Goal: Obtain resource: Download file/media

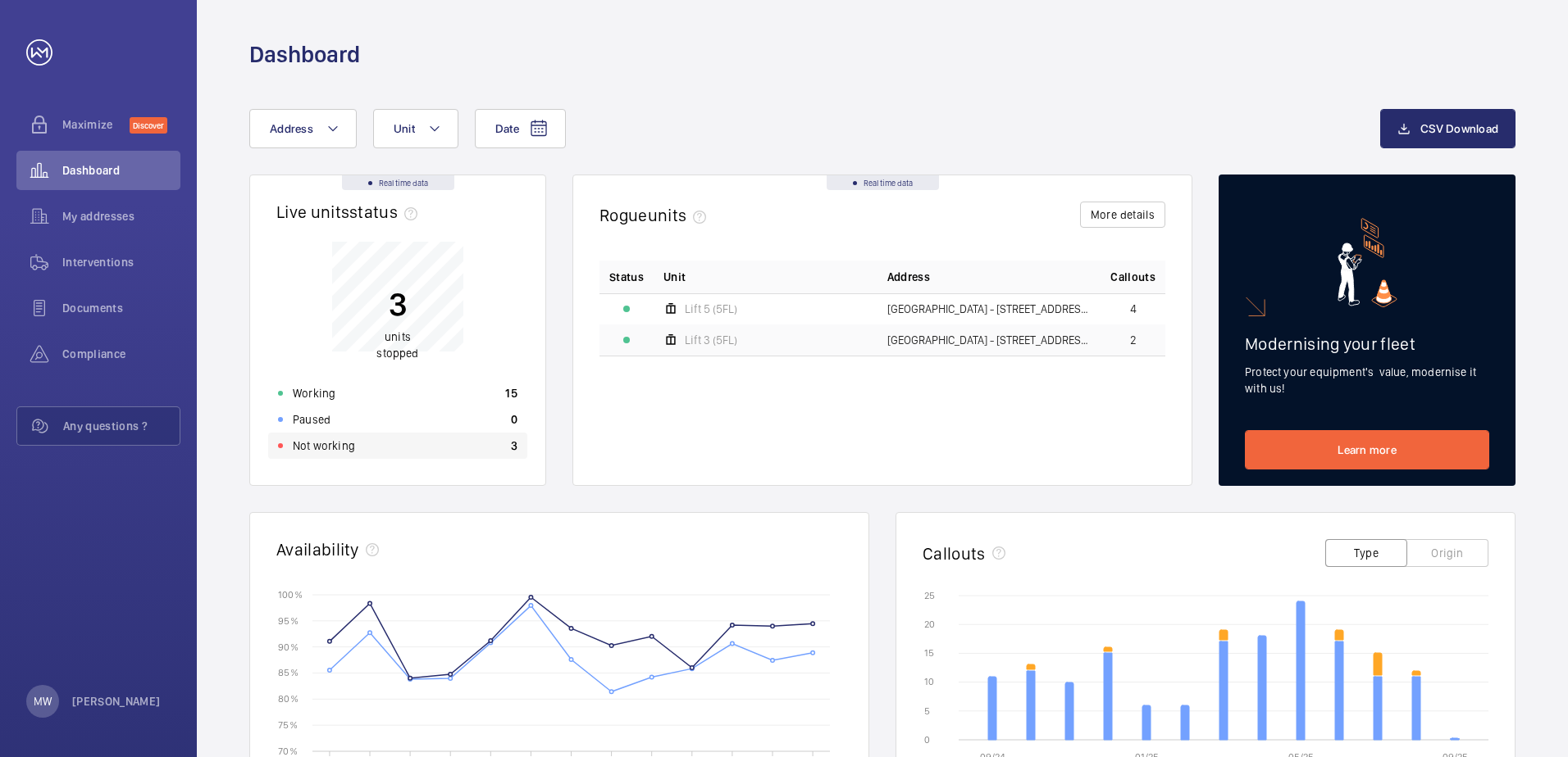
click at [358, 454] on div "Not working 3" at bounding box center [398, 446] width 259 height 27
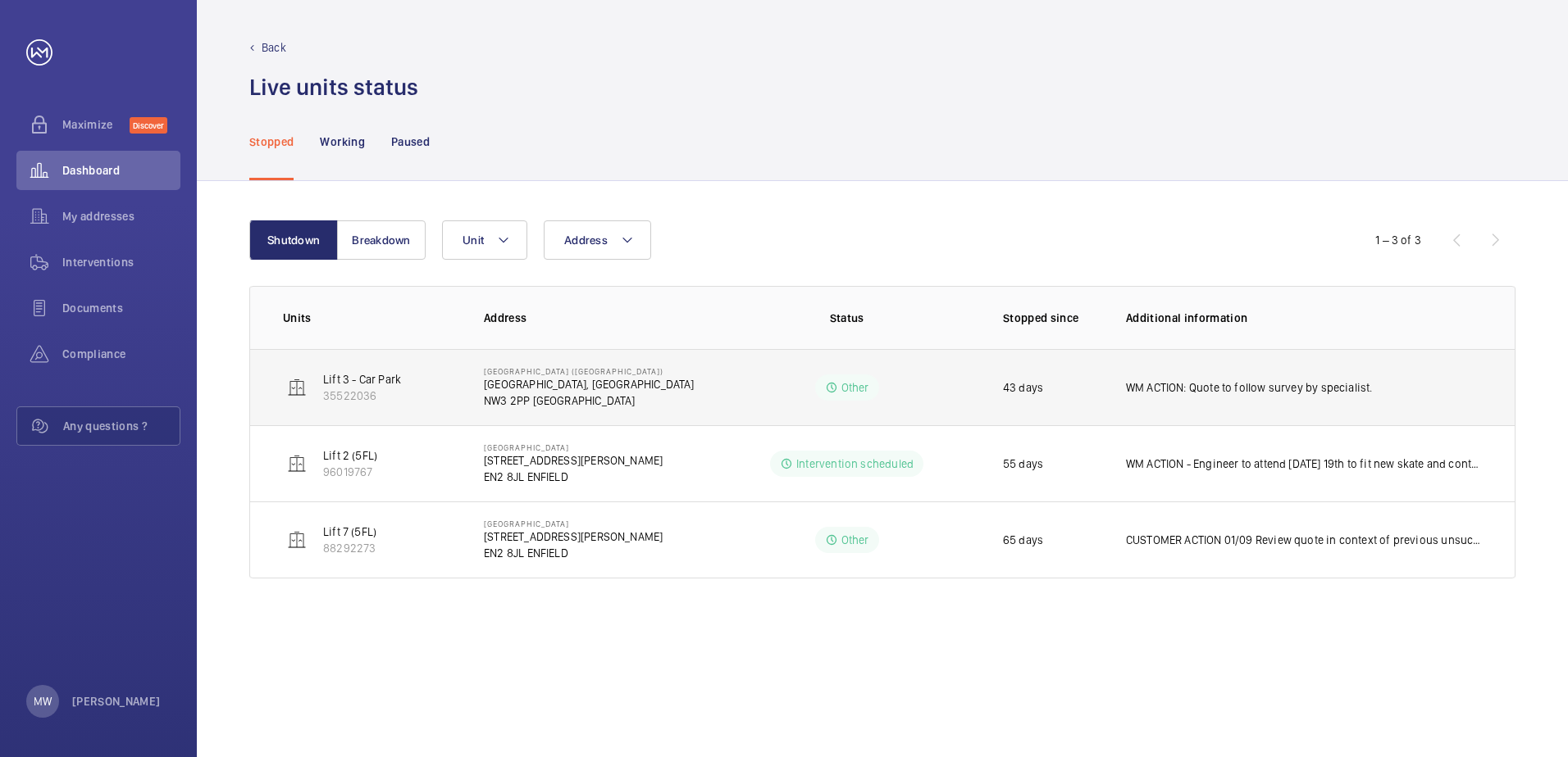
click at [1130, 387] on p "WM ACTION: Quote to follow survey by specialist." at bounding box center [1249, 388] width 247 height 17
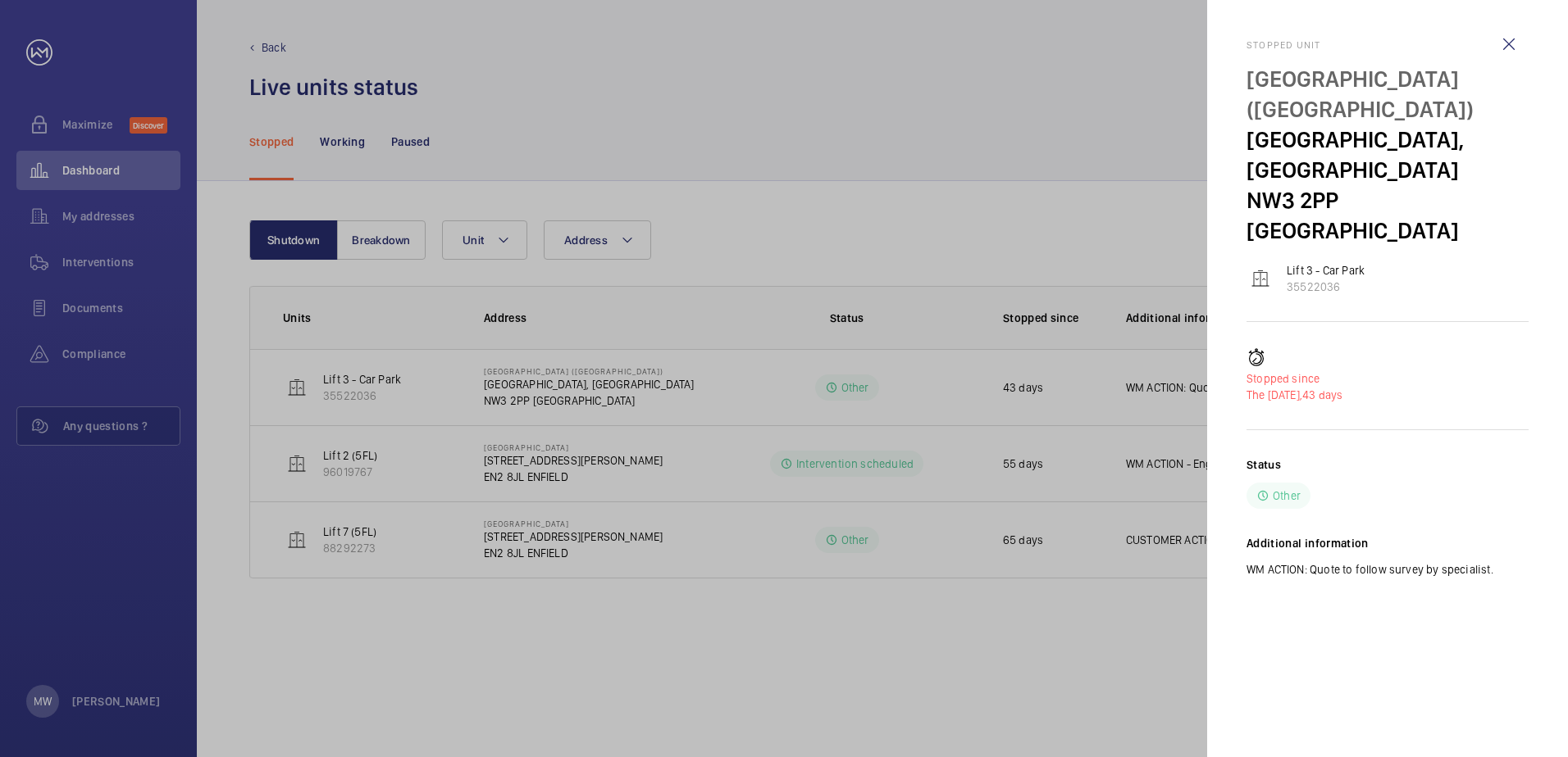
click at [401, 389] on div at bounding box center [784, 378] width 1568 height 757
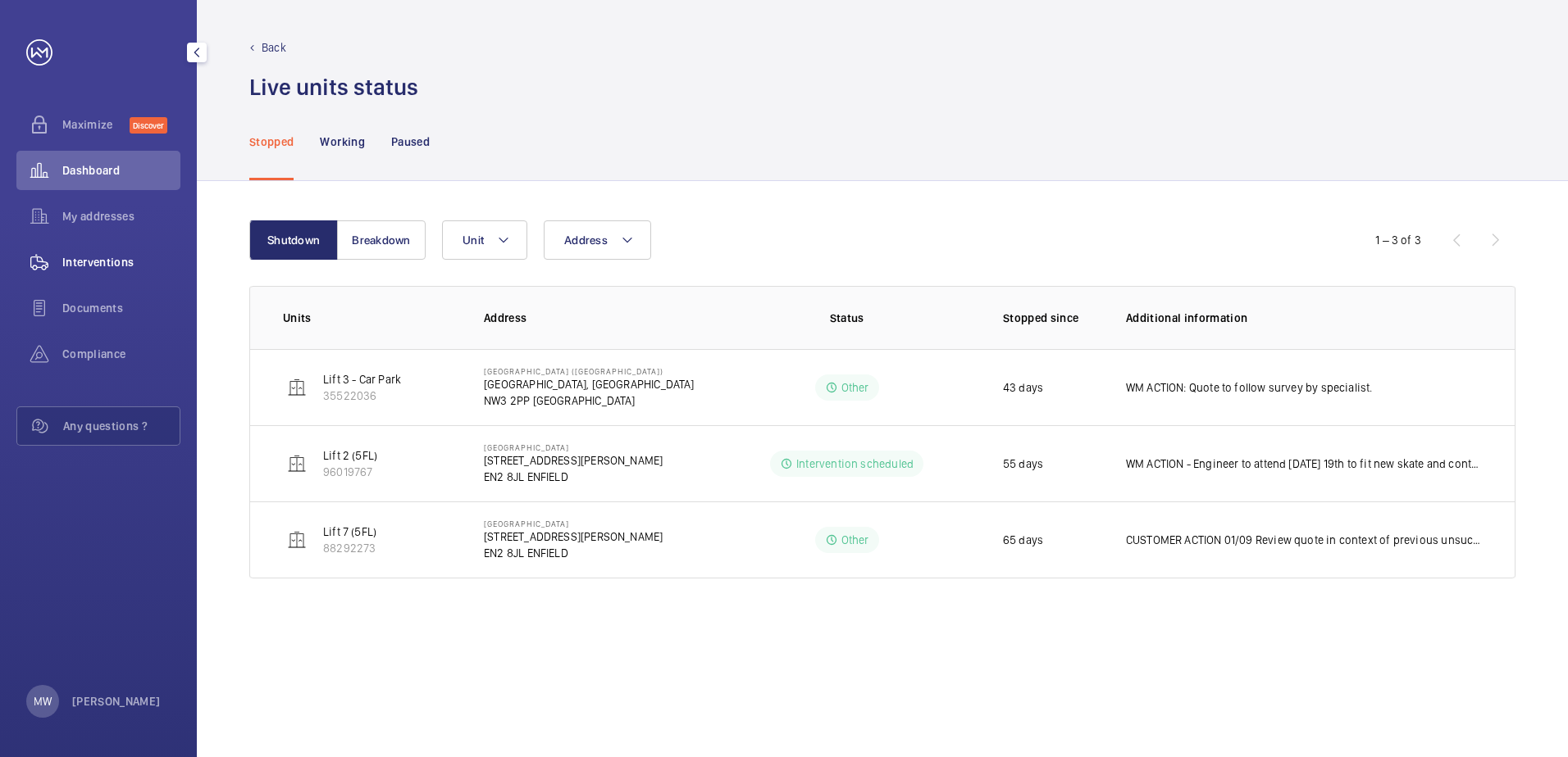
click at [82, 264] on span "Interventions" at bounding box center [121, 262] width 118 height 17
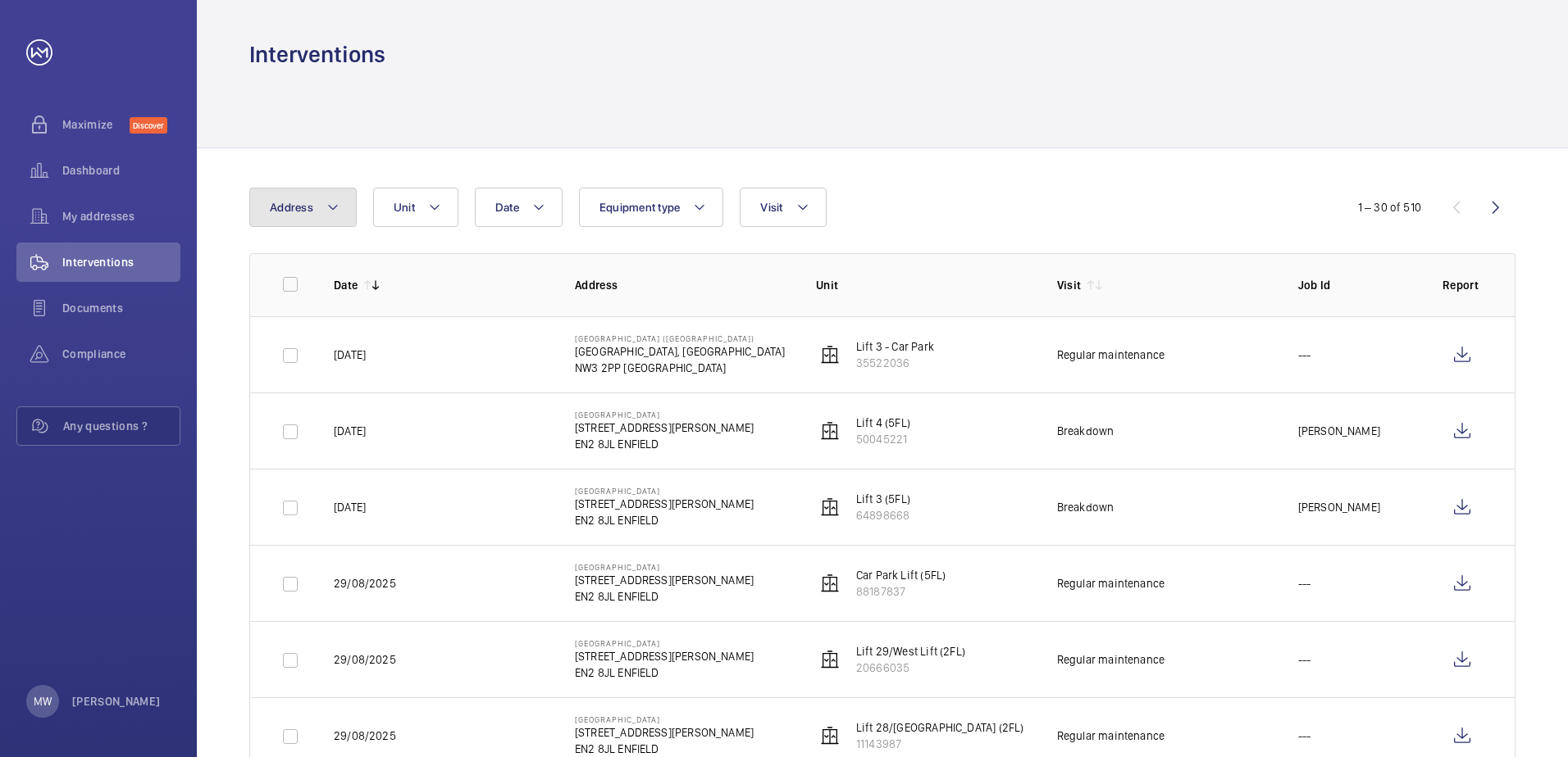
click at [327, 210] on mat-icon at bounding box center [333, 206] width 13 height 19
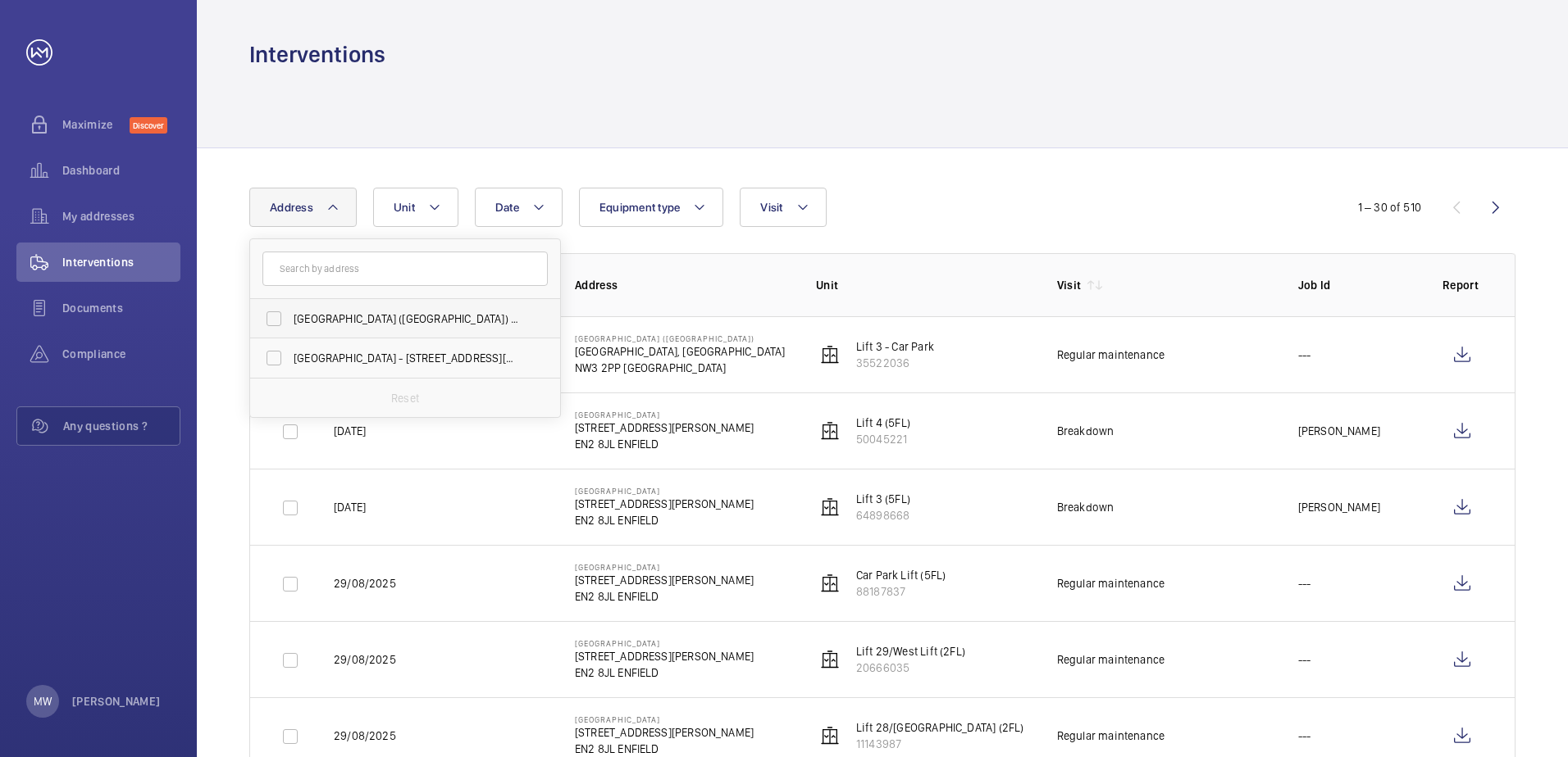
click at [274, 319] on label "[GEOGRAPHIC_DATA] ([GEOGRAPHIC_DATA]) - [STREET_ADDRESS]" at bounding box center [392, 318] width 286 height 39
click at [274, 319] on input "[GEOGRAPHIC_DATA] ([GEOGRAPHIC_DATA]) - [STREET_ADDRESS]" at bounding box center [274, 319] width 33 height 33
checkbox input "true"
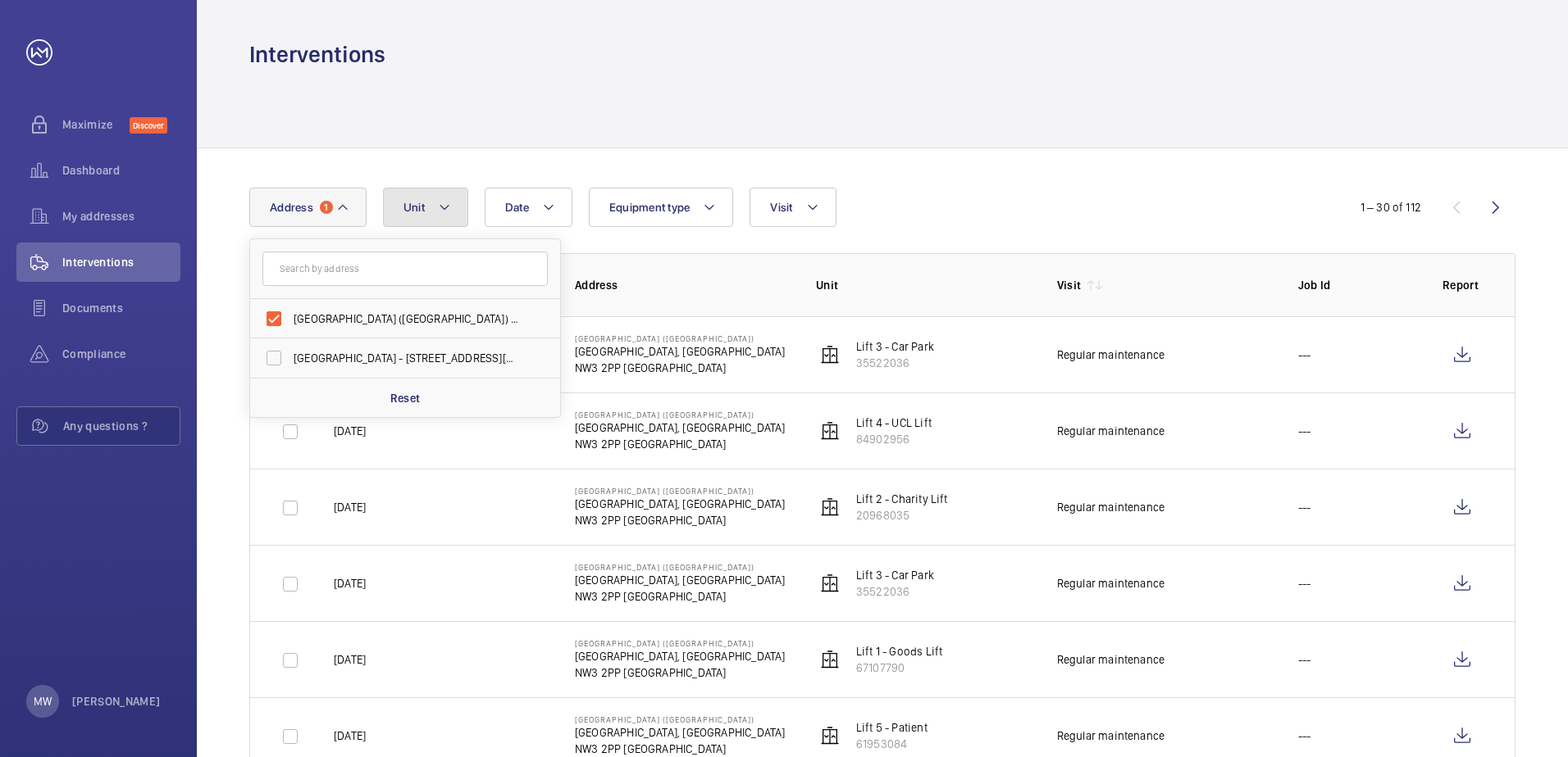
click at [452, 217] on button "Unit" at bounding box center [425, 207] width 85 height 39
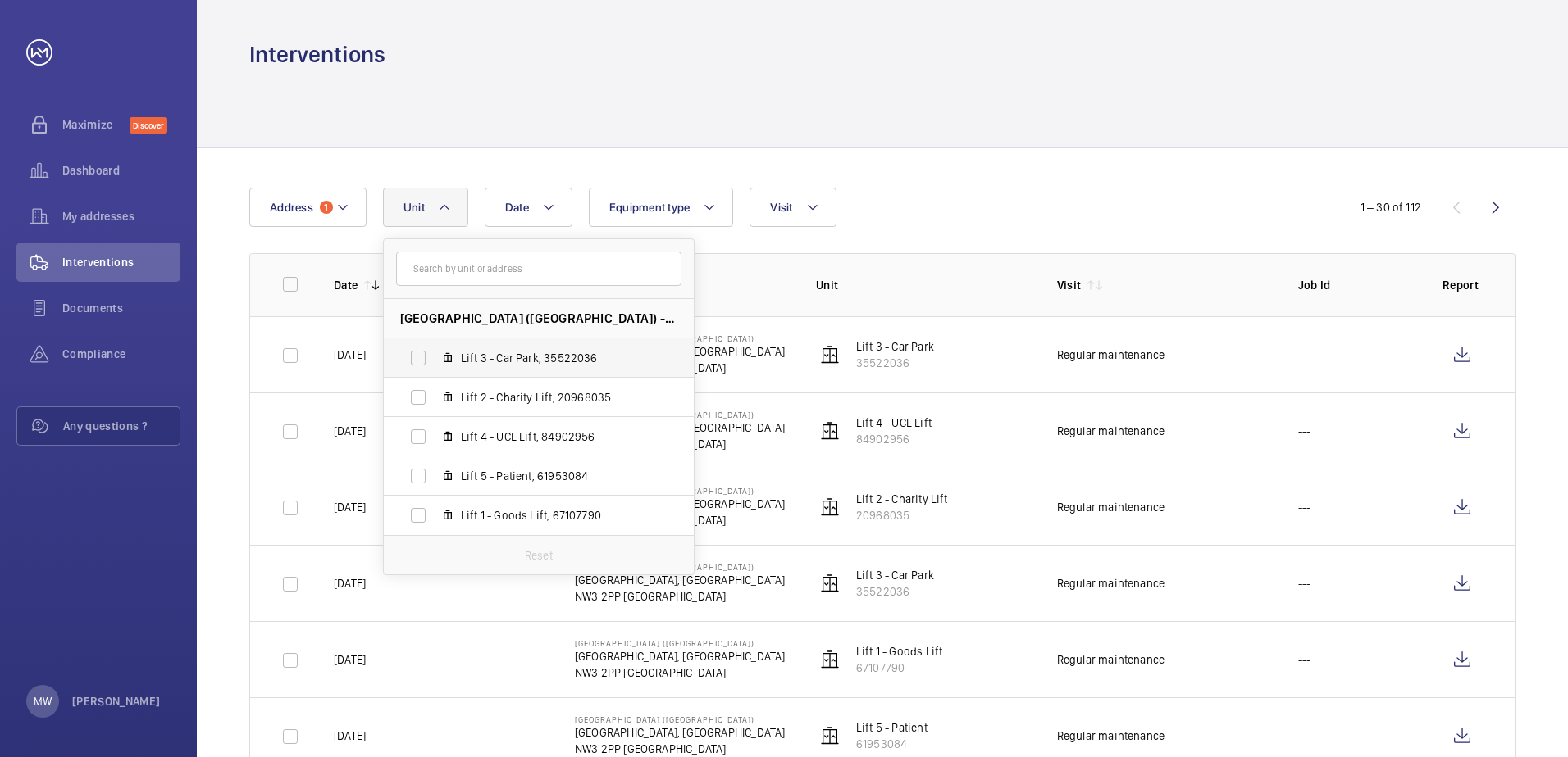
click at [508, 355] on span "Lift 3 - Car Park, 35522036" at bounding box center [555, 358] width 190 height 17
click at [434, 355] on input "Lift 3 - Car Park, 35522036" at bounding box center [419, 359] width 33 height 33
checkbox input "true"
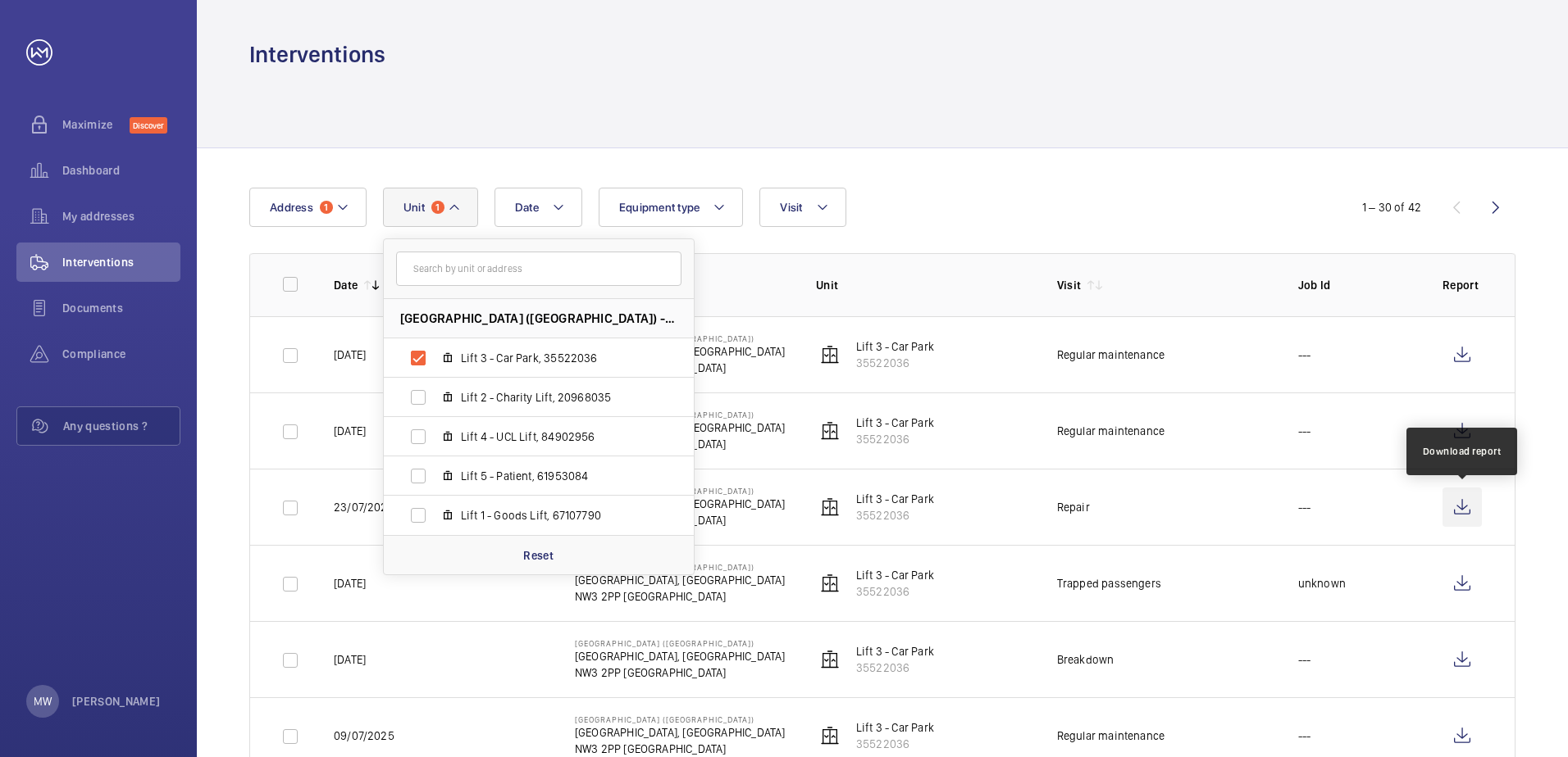
click at [1455, 512] on wm-front-icon-button at bounding box center [1462, 507] width 39 height 39
click at [903, 433] on p "35522036" at bounding box center [895, 440] width 78 height 17
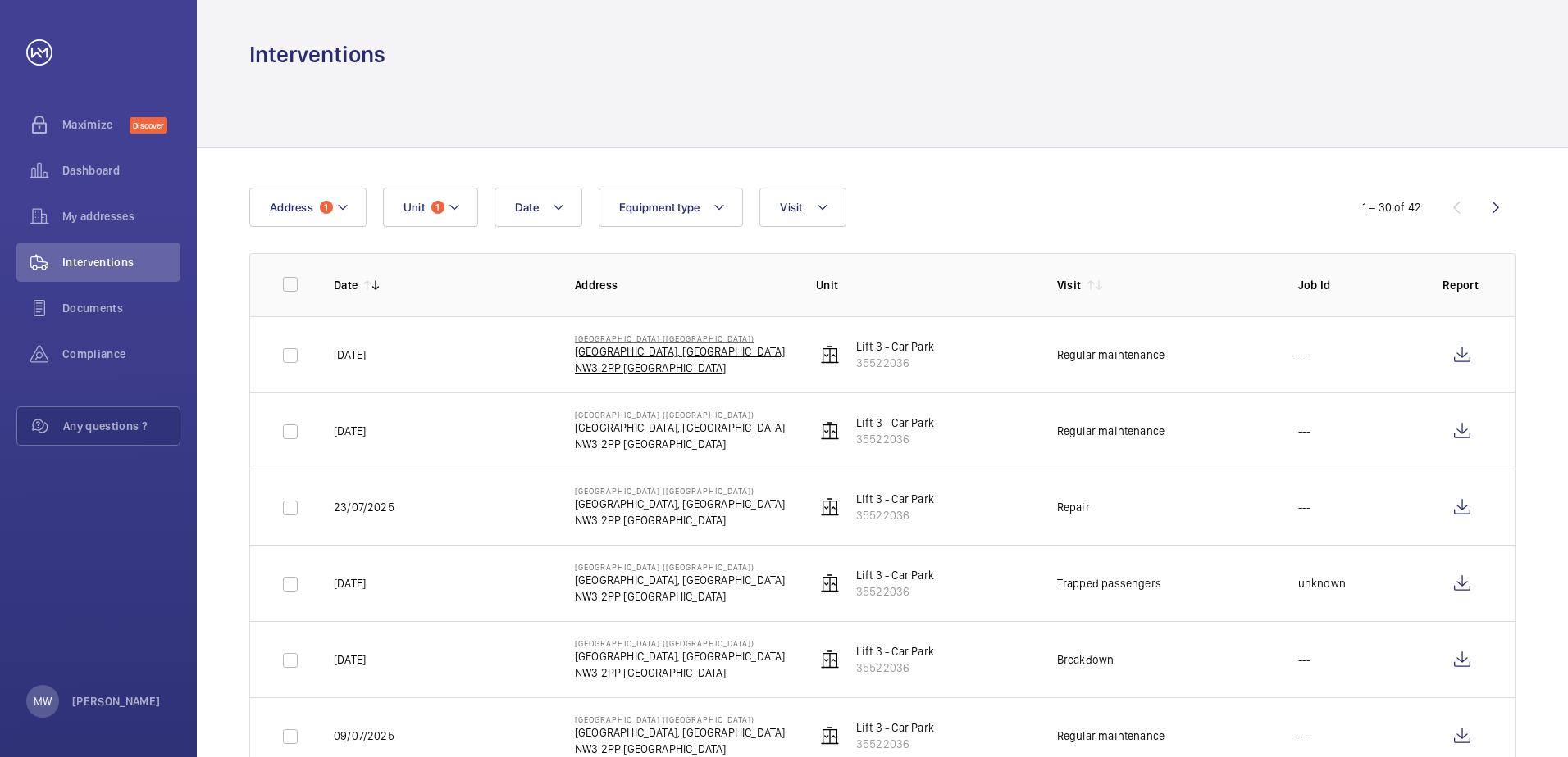
click at [630, 350] on p "[GEOGRAPHIC_DATA], [GEOGRAPHIC_DATA]" at bounding box center [680, 351] width 211 height 17
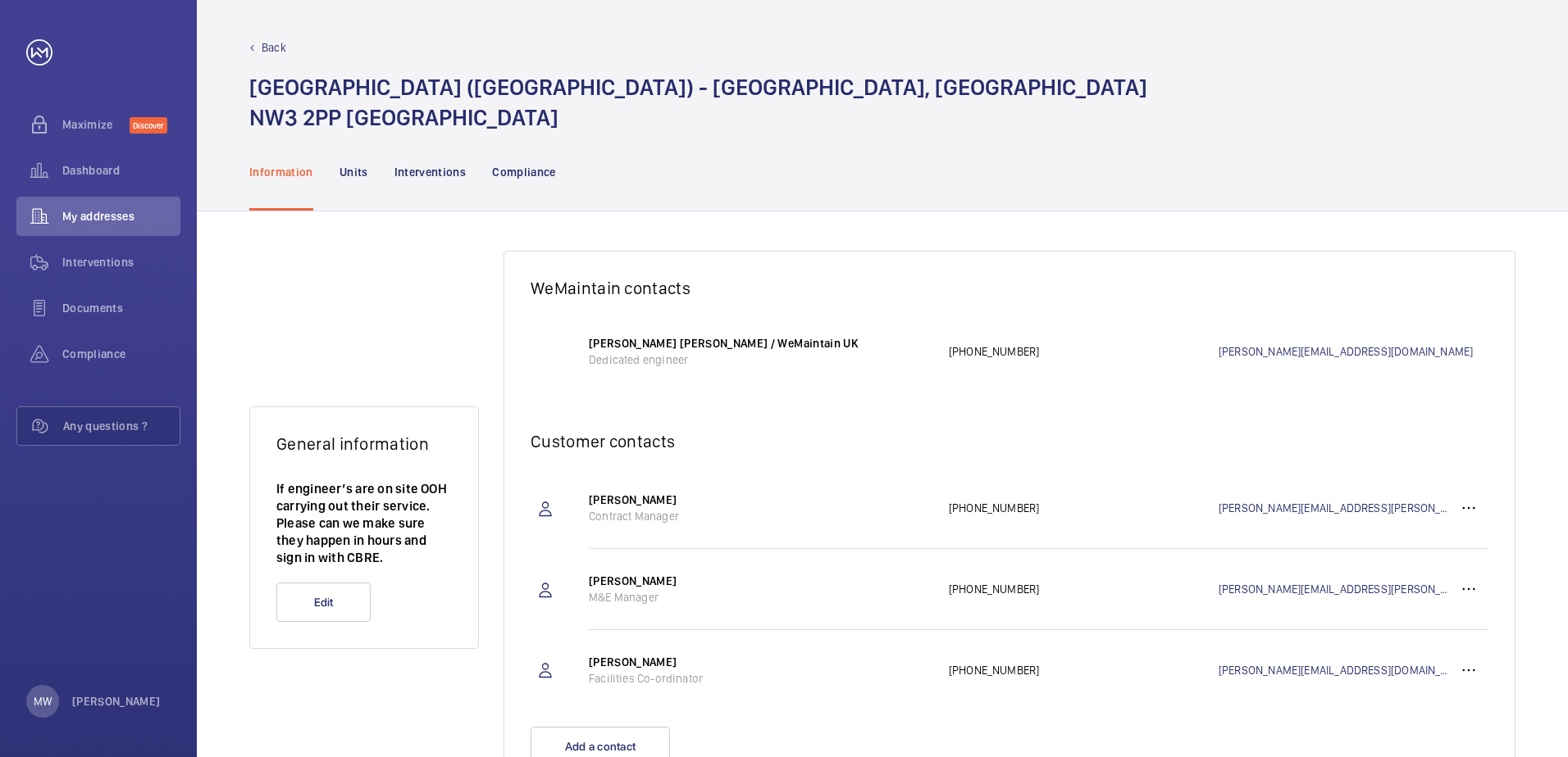
scroll to position [75, 0]
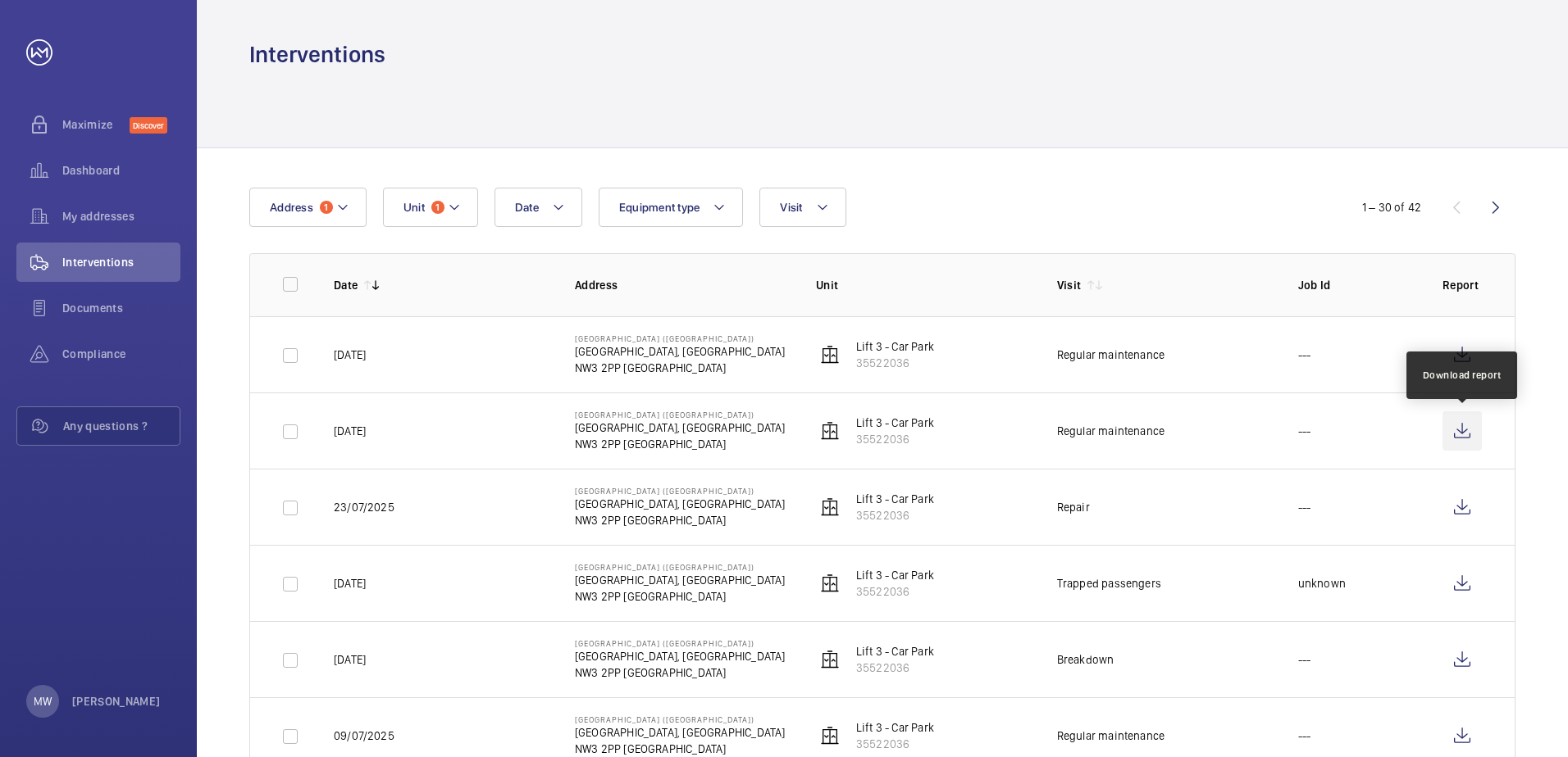
click at [1460, 440] on wm-front-icon-button at bounding box center [1462, 430] width 39 height 39
